Goal: Task Accomplishment & Management: Complete application form

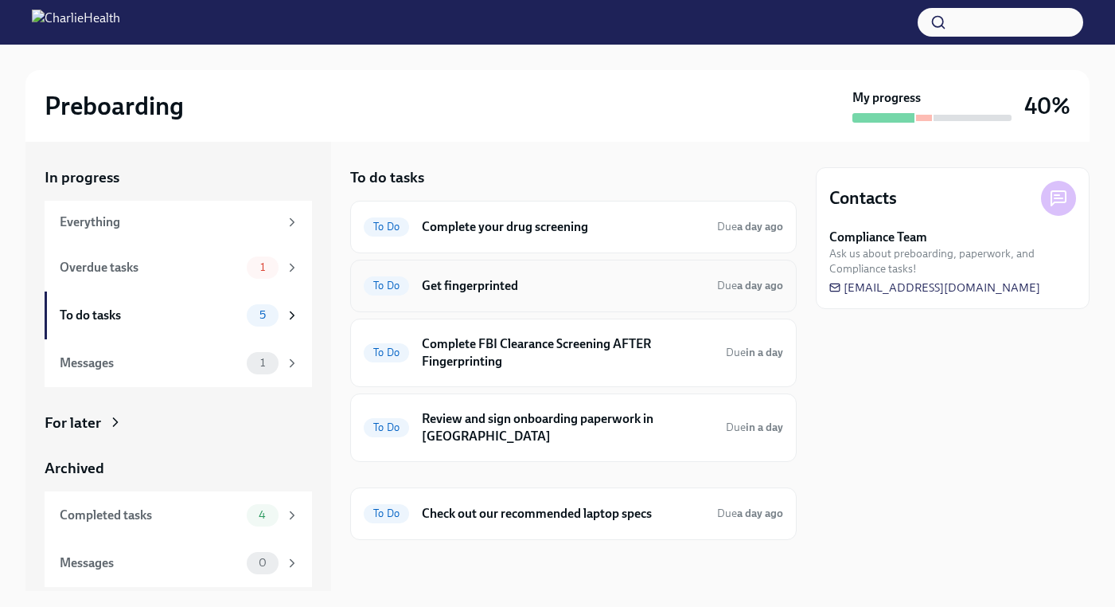
click at [485, 281] on h6 "Get fingerprinted" at bounding box center [563, 286] width 283 height 18
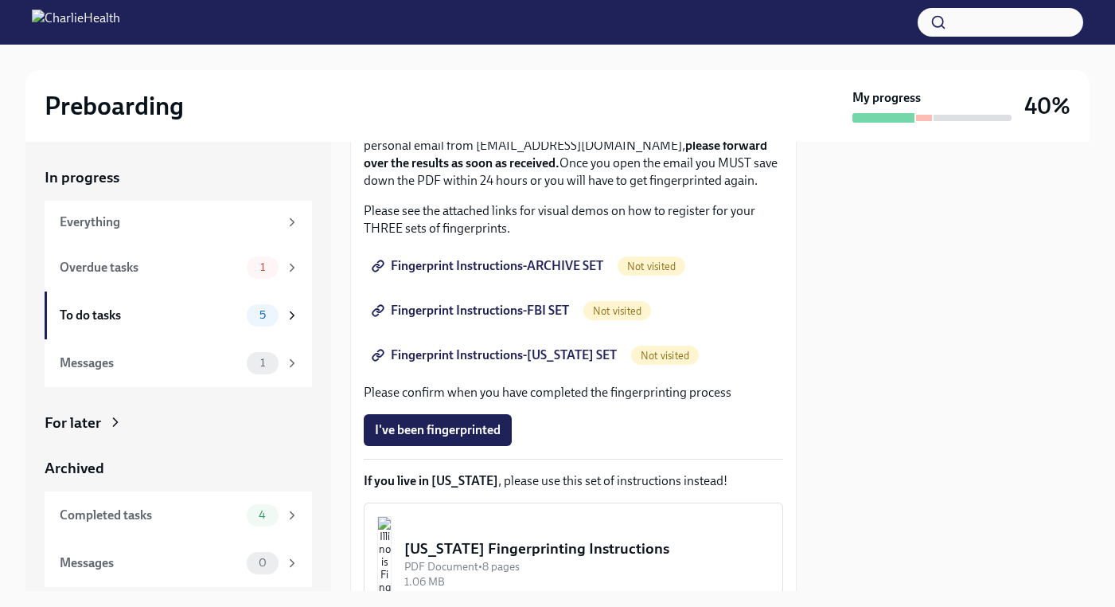
scroll to position [279, 0]
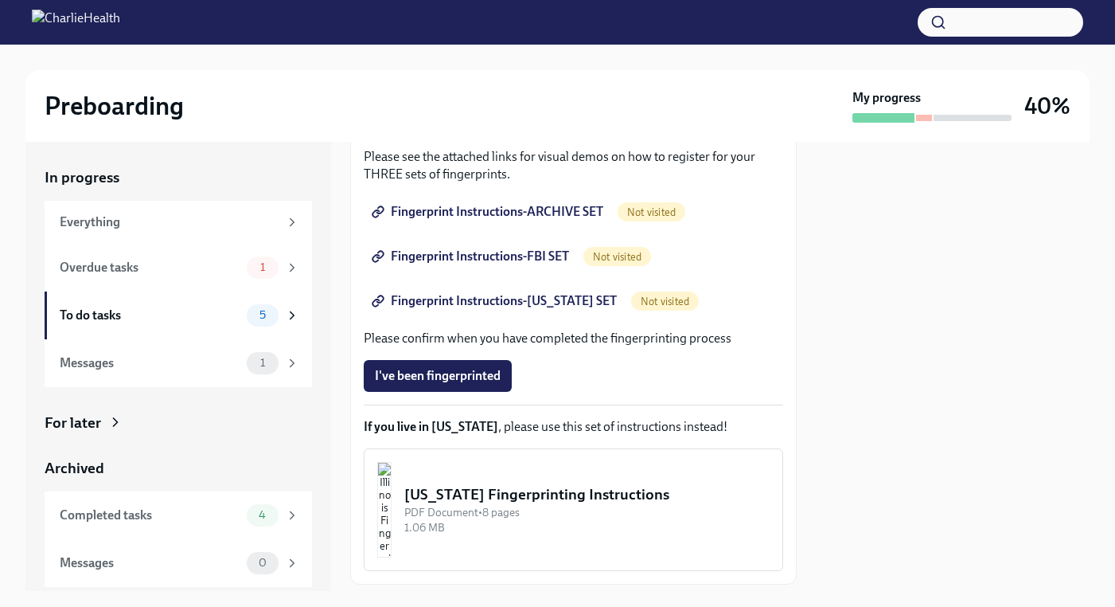
click at [659, 218] on span "Not visited" at bounding box center [652, 212] width 68 height 12
click at [175, 311] on div "To do tasks" at bounding box center [150, 316] width 181 height 18
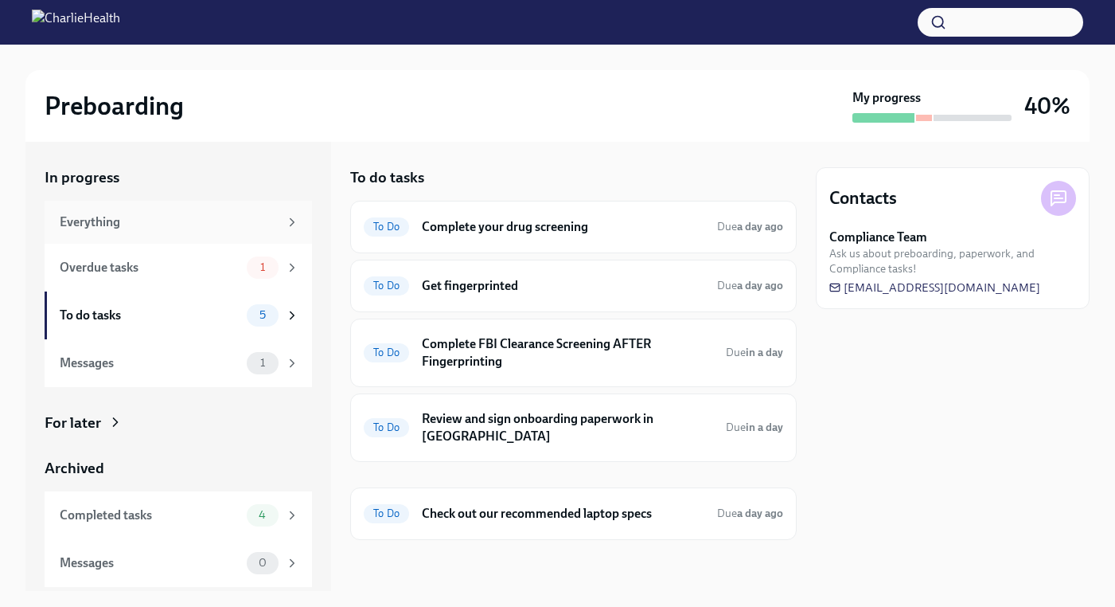
click at [104, 219] on div "Everything" at bounding box center [169, 222] width 219 height 18
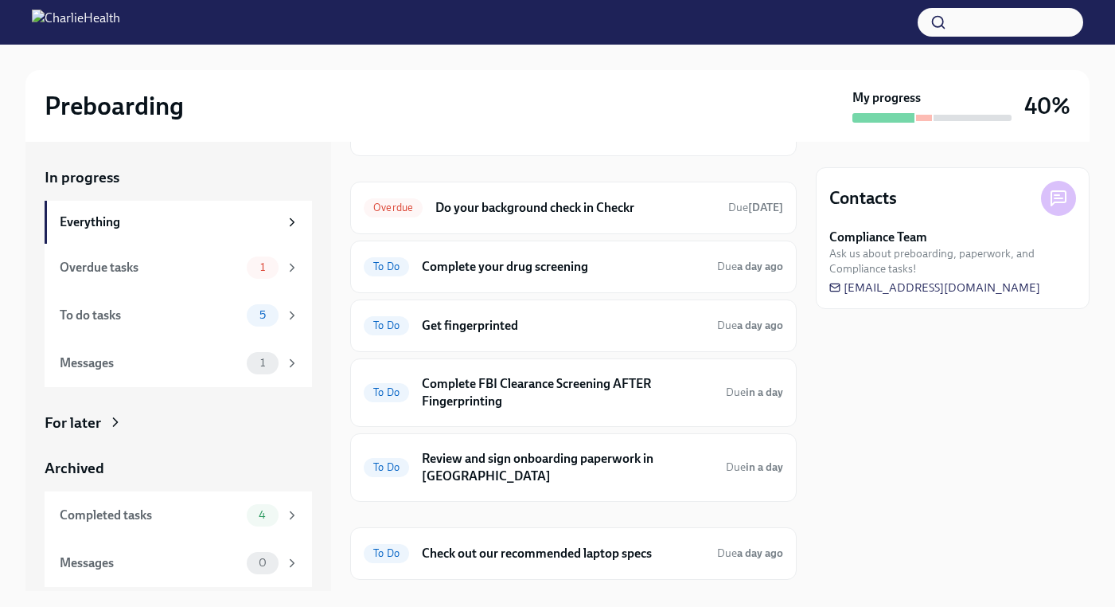
scroll to position [181, 0]
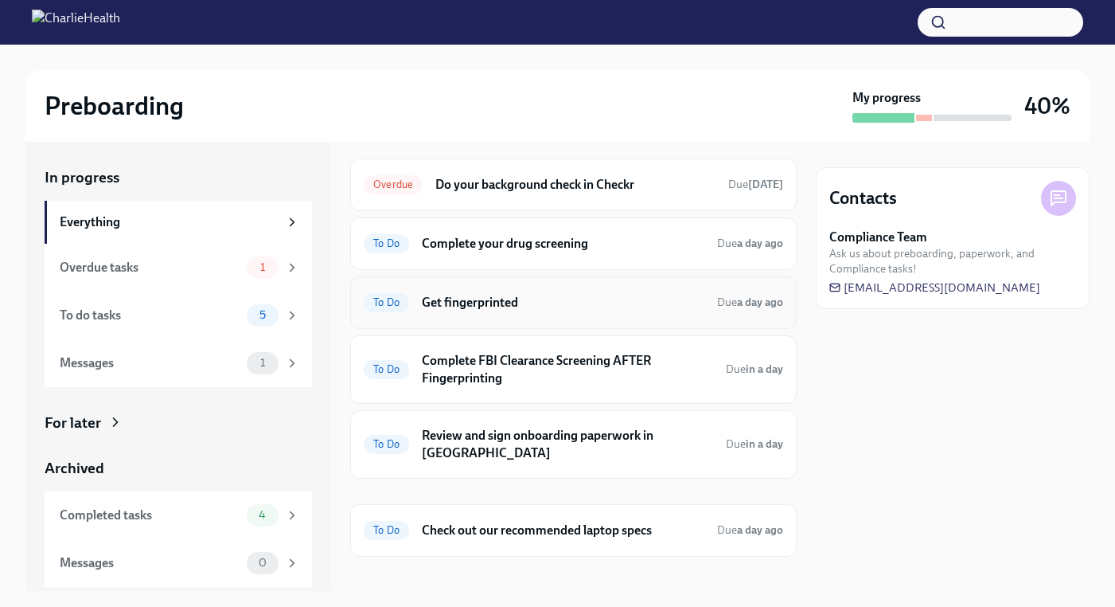
click at [412, 297] on div "To Do Get fingerprinted Due a day ago" at bounding box center [574, 302] width 420 height 25
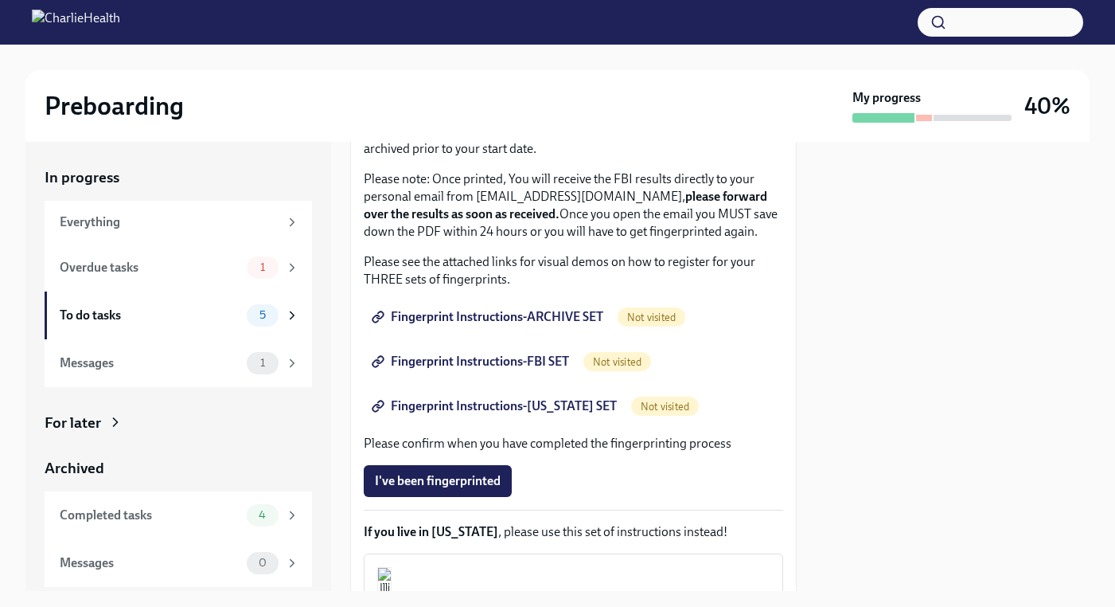
scroll to position [256, 0]
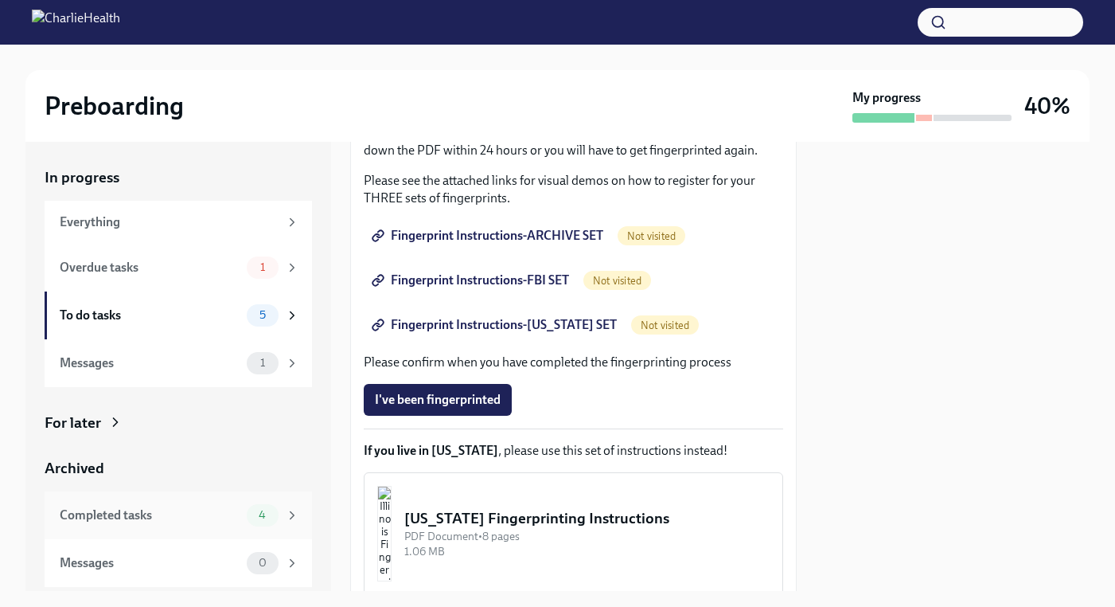
click at [210, 506] on div "Completed tasks" at bounding box center [150, 515] width 181 height 18
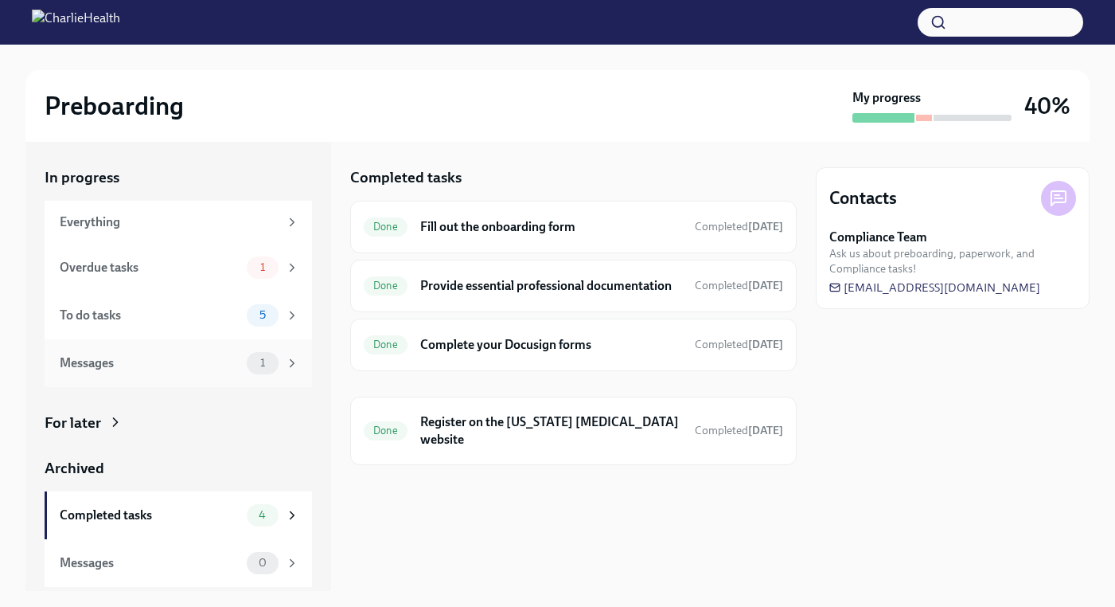
click at [244, 361] on div "Messages 1" at bounding box center [180, 363] width 240 height 22
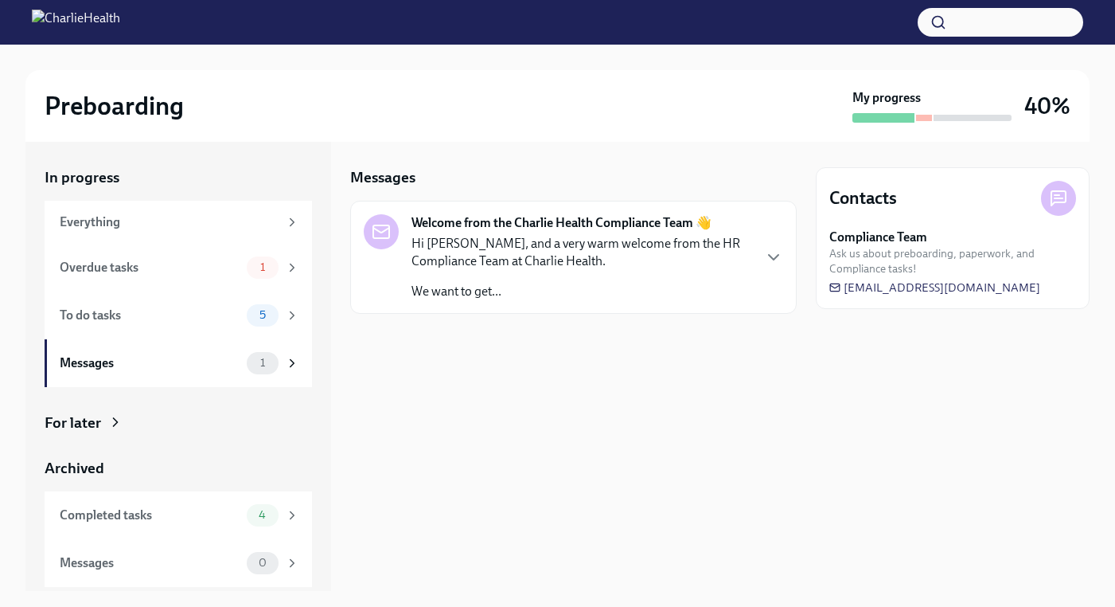
click at [454, 276] on div "Hi [PERSON_NAME], and a very warm welcome from the HR Compliance Team at Charli…" at bounding box center [582, 267] width 340 height 65
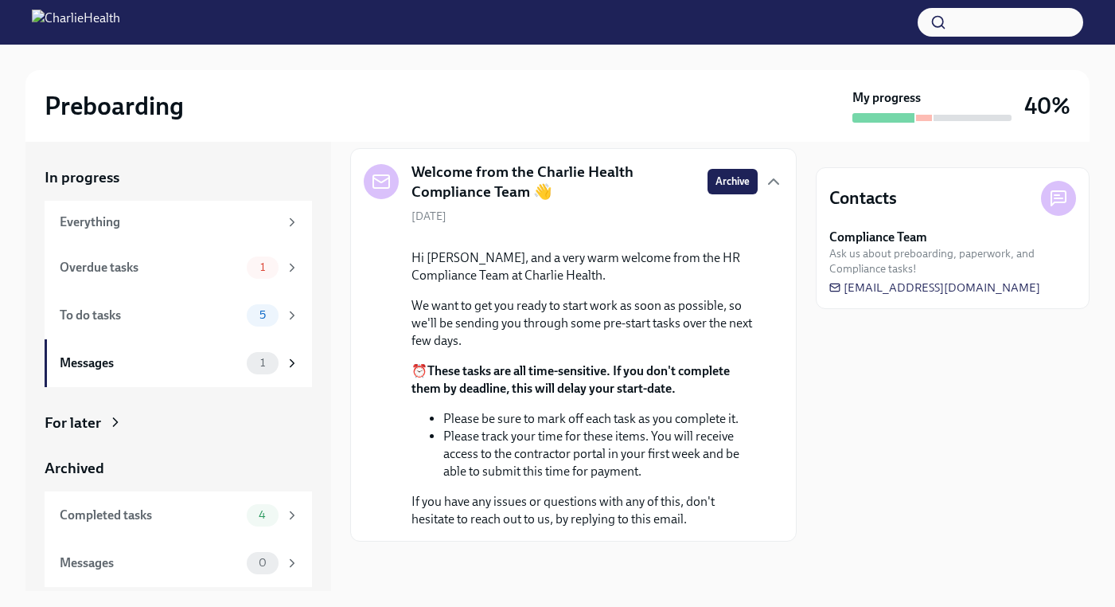
scroll to position [104, 0]
click at [192, 275] on div "Overdue tasks 1" at bounding box center [180, 267] width 240 height 22
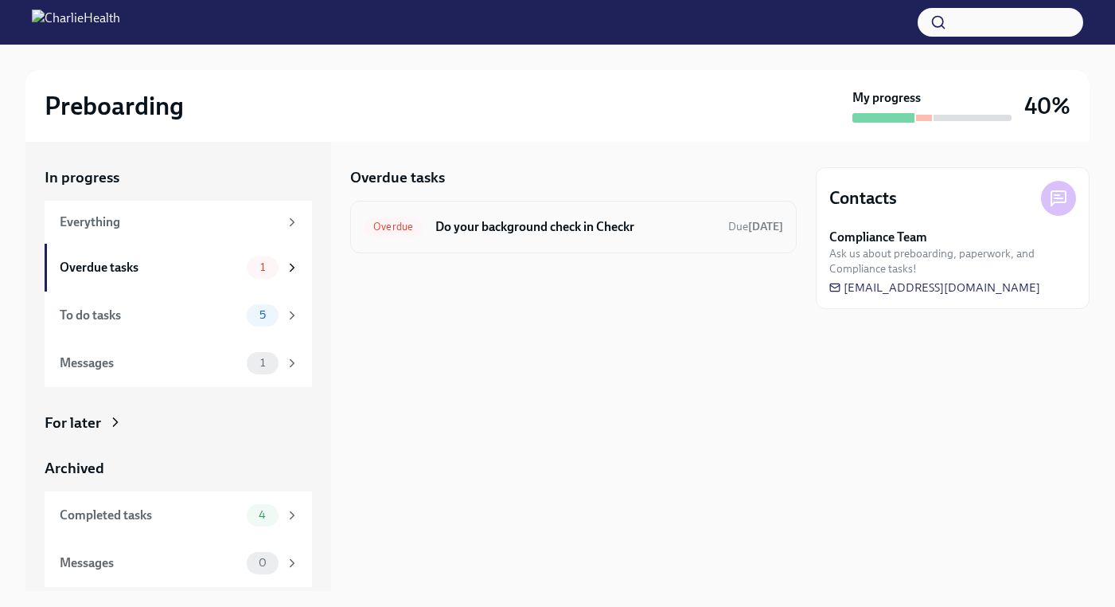
click at [386, 231] on span "Overdue" at bounding box center [393, 227] width 59 height 12
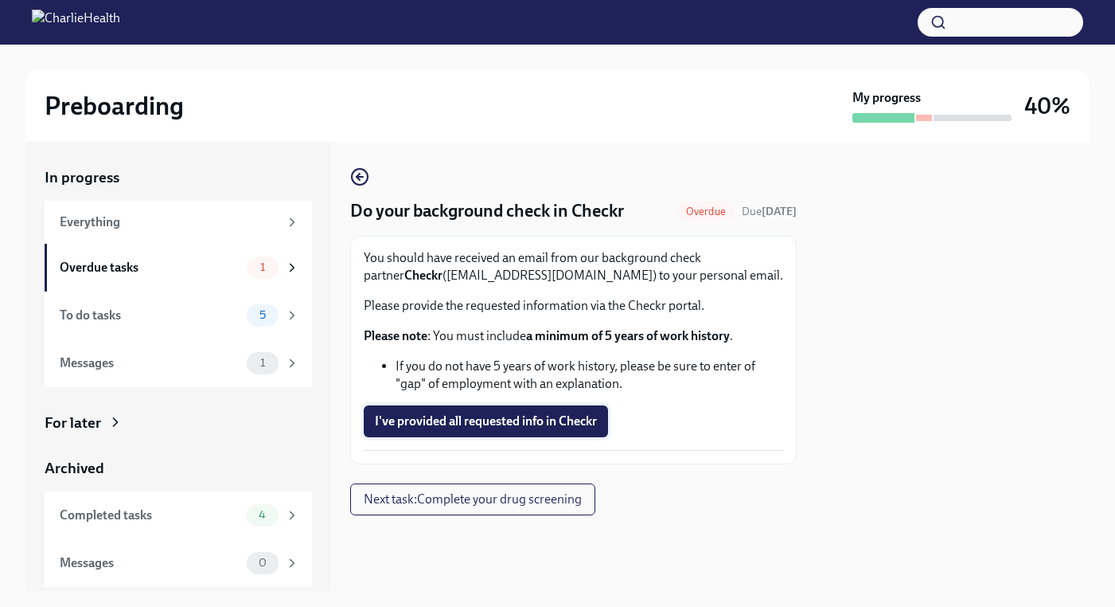
click at [504, 424] on span "I've provided all requested info in Checkr" at bounding box center [486, 421] width 222 height 16
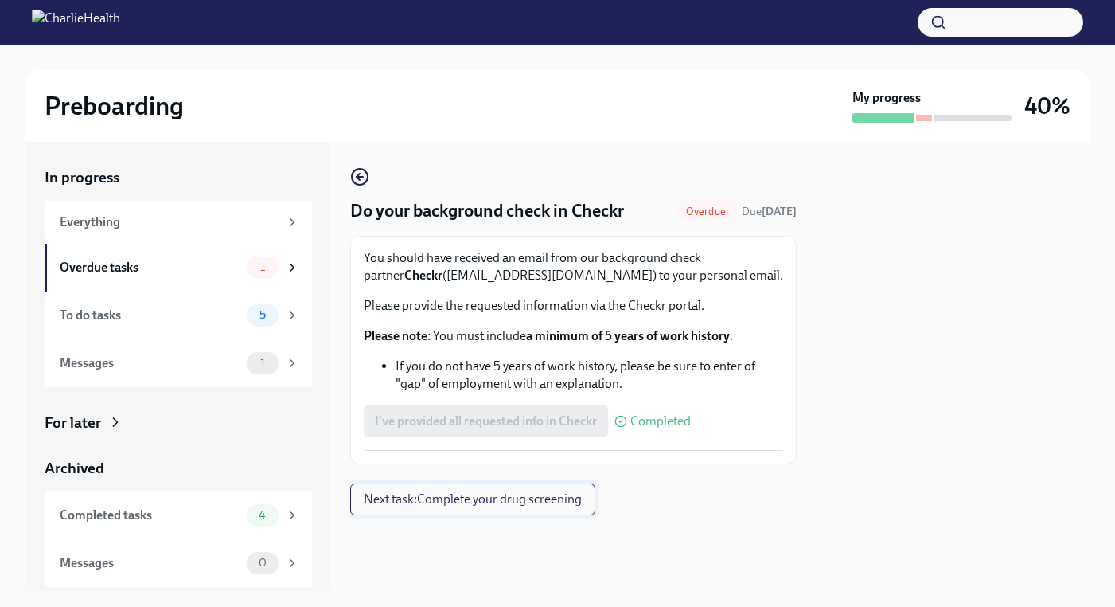
click at [500, 502] on span "Next task : Complete your drug screening" at bounding box center [473, 499] width 218 height 16
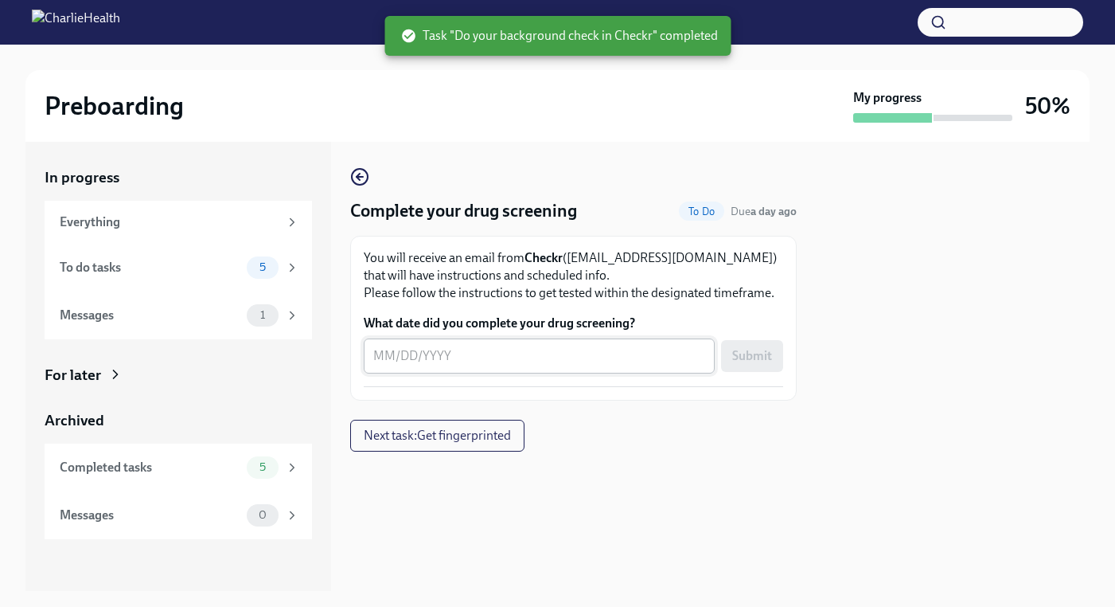
click at [386, 354] on textarea "What date did you complete your drug screening?" at bounding box center [539, 355] width 332 height 19
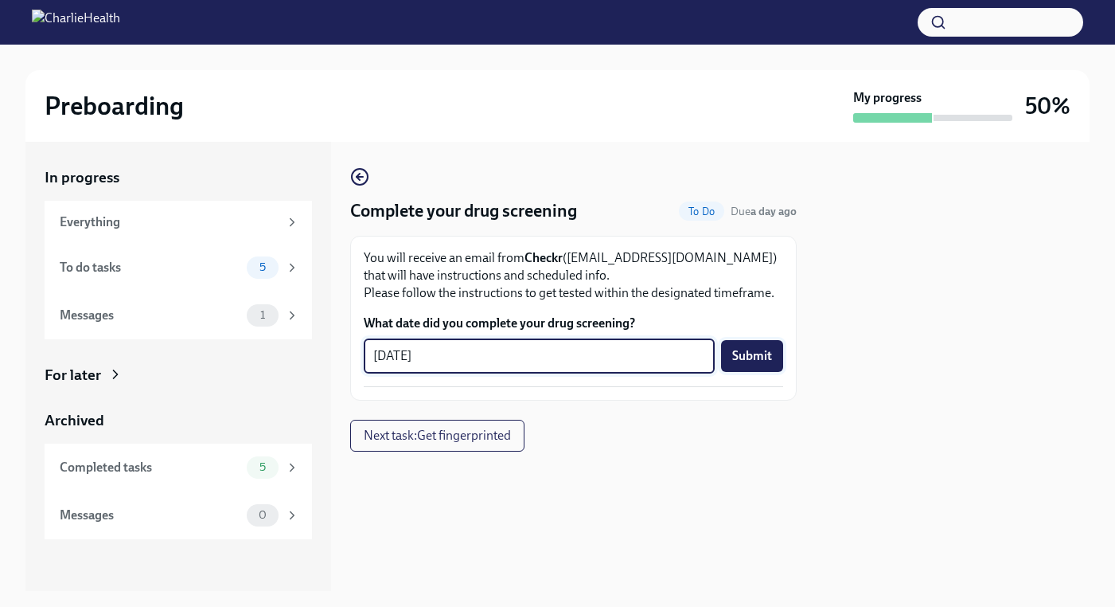
type textarea "[DATE]"
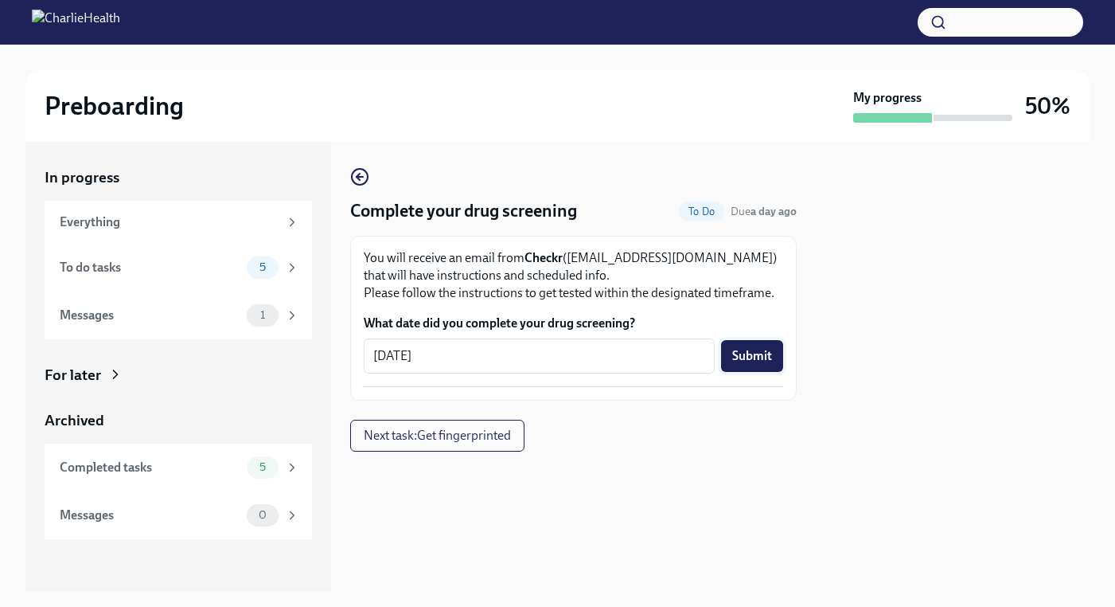
click at [754, 350] on span "Submit" at bounding box center [752, 356] width 40 height 16
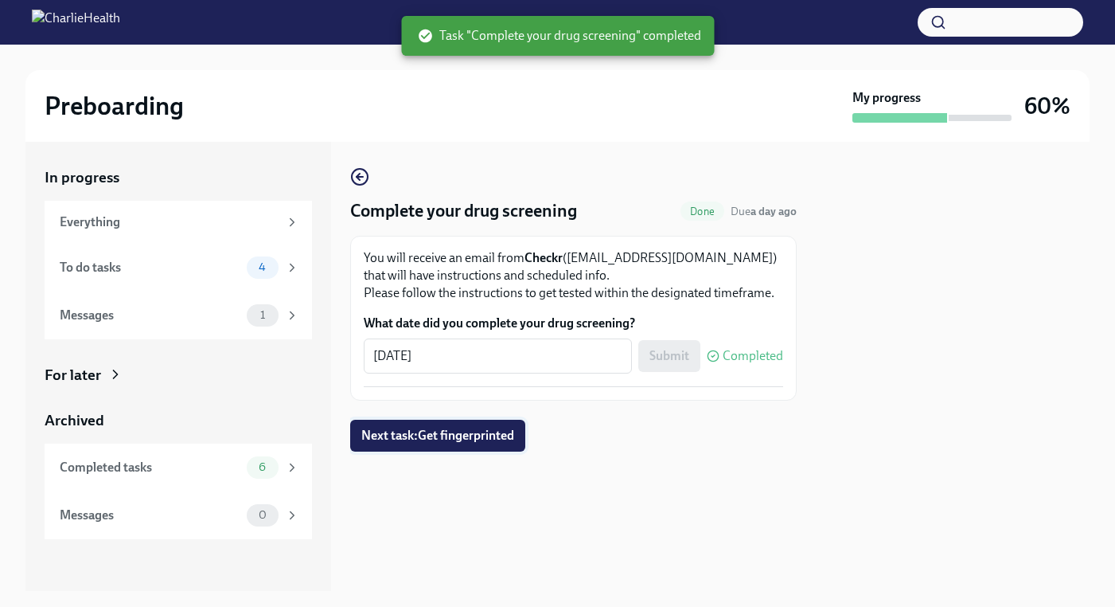
click at [439, 439] on span "Next task : Get fingerprinted" at bounding box center [437, 436] width 153 height 16
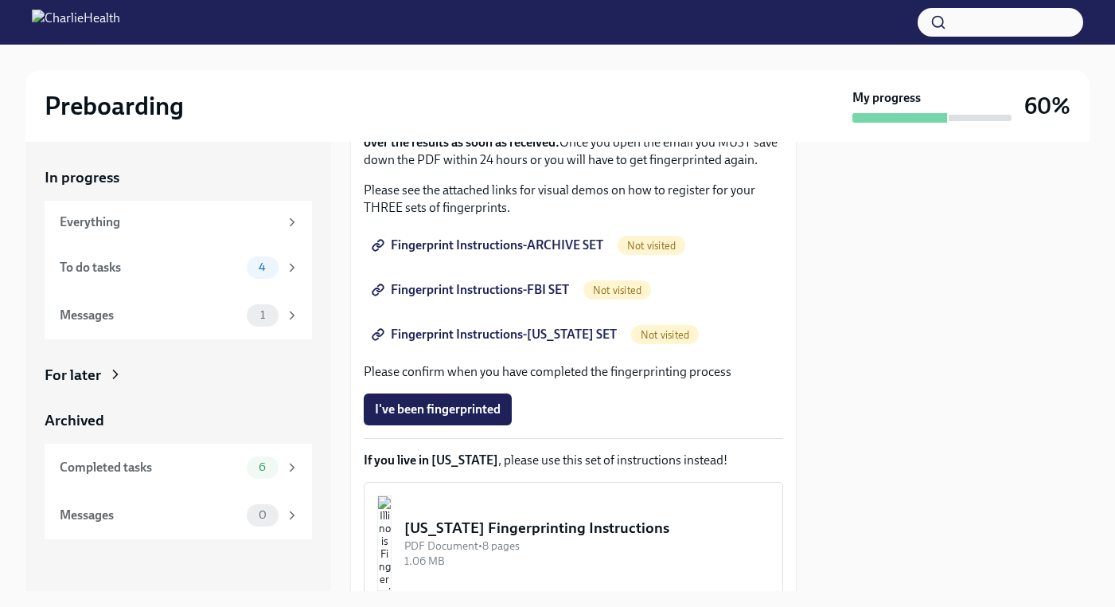
scroll to position [252, 0]
